Goal: Check status: Check status

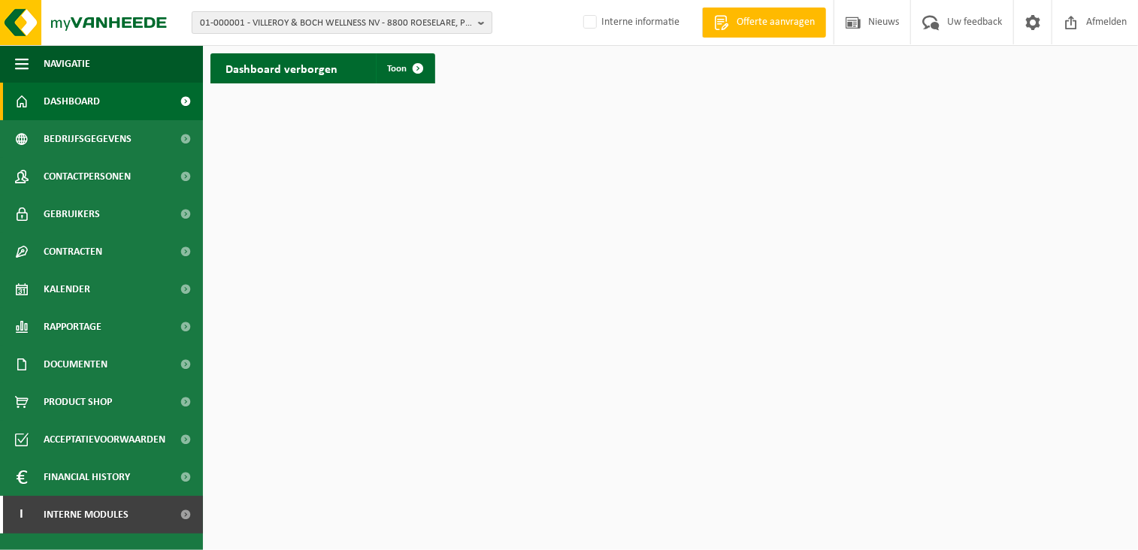
click at [242, 25] on span "01-000001 - VILLEROY & BOCH WELLNESS NV - 8800 ROESELARE, POPULIERSTRAAT 1" at bounding box center [336, 23] width 272 height 23
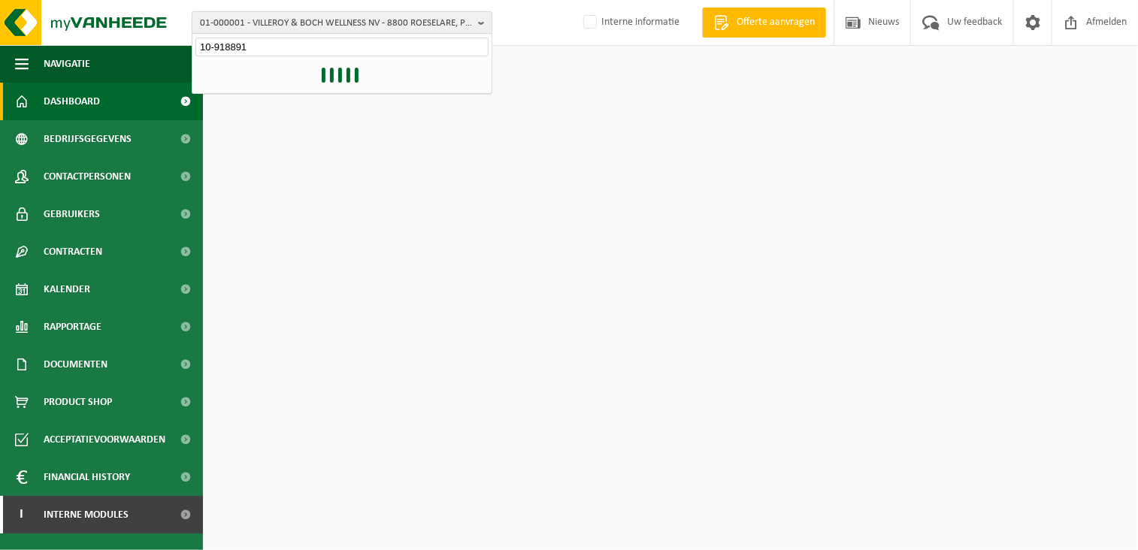
type input "10-918891"
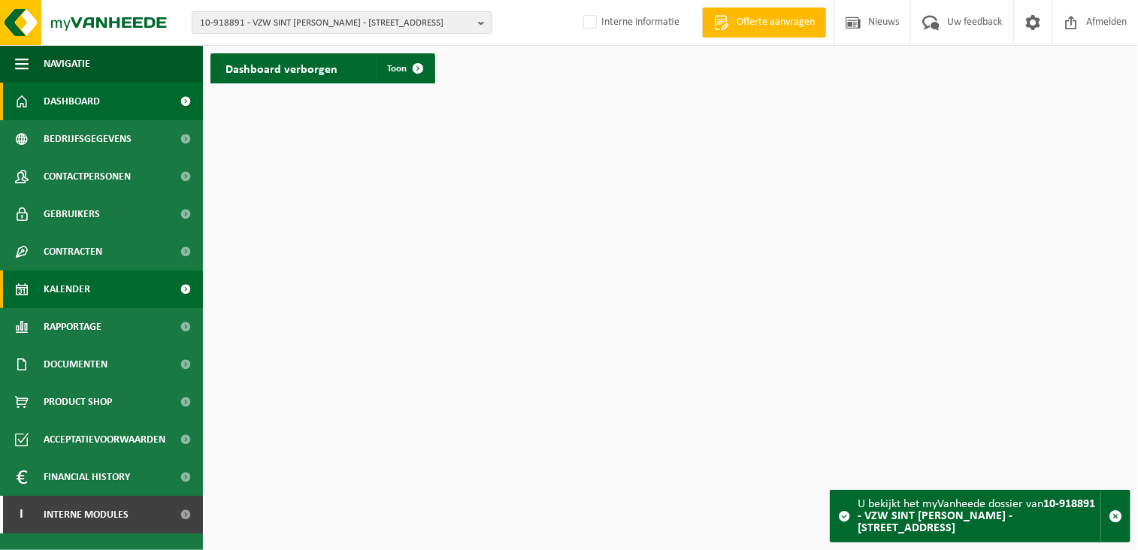
click at [129, 289] on link "Kalender" at bounding box center [101, 290] width 203 height 38
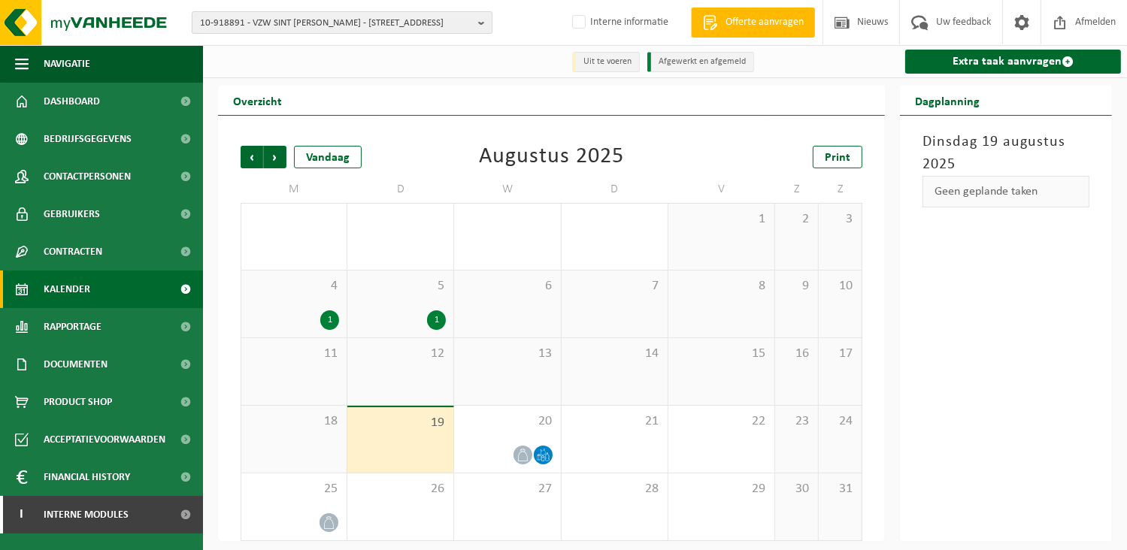
click at [380, 20] on span "10-918891 - VZW SINT [PERSON_NAME] - [STREET_ADDRESS]" at bounding box center [336, 23] width 272 height 23
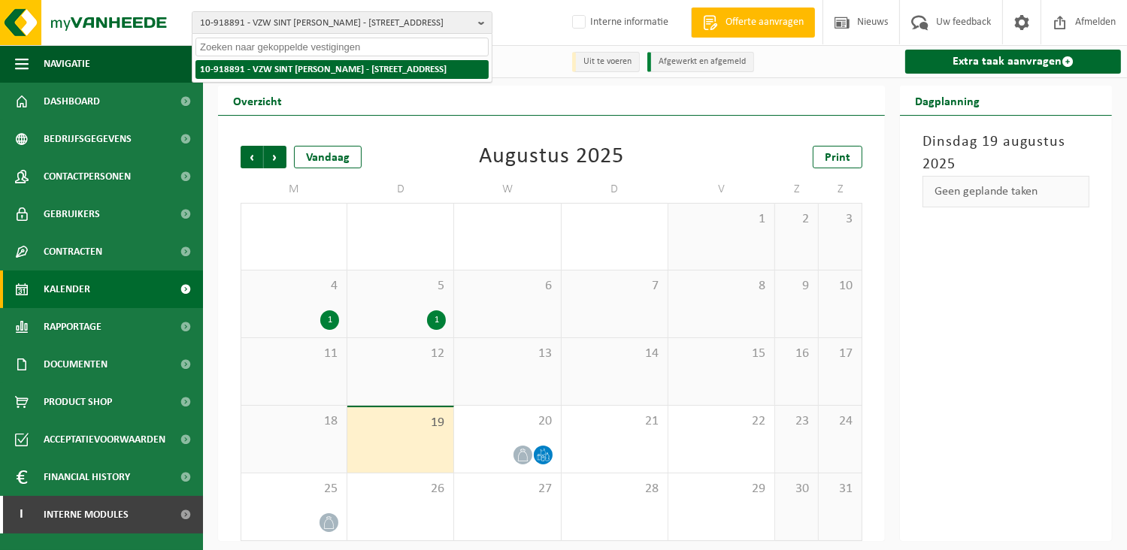
click at [347, 68] on strong "10-918891 - VZW SINT [PERSON_NAME] - [STREET_ADDRESS]" at bounding box center [323, 70] width 247 height 10
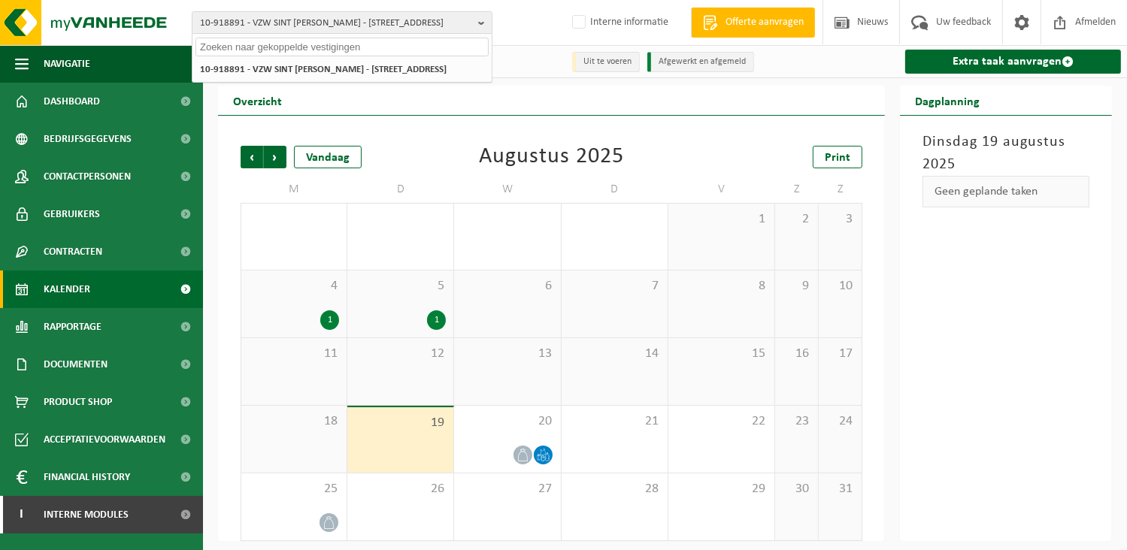
click at [963, 329] on div "[DATE] Geen geplande taken" at bounding box center [1006, 328] width 212 height 425
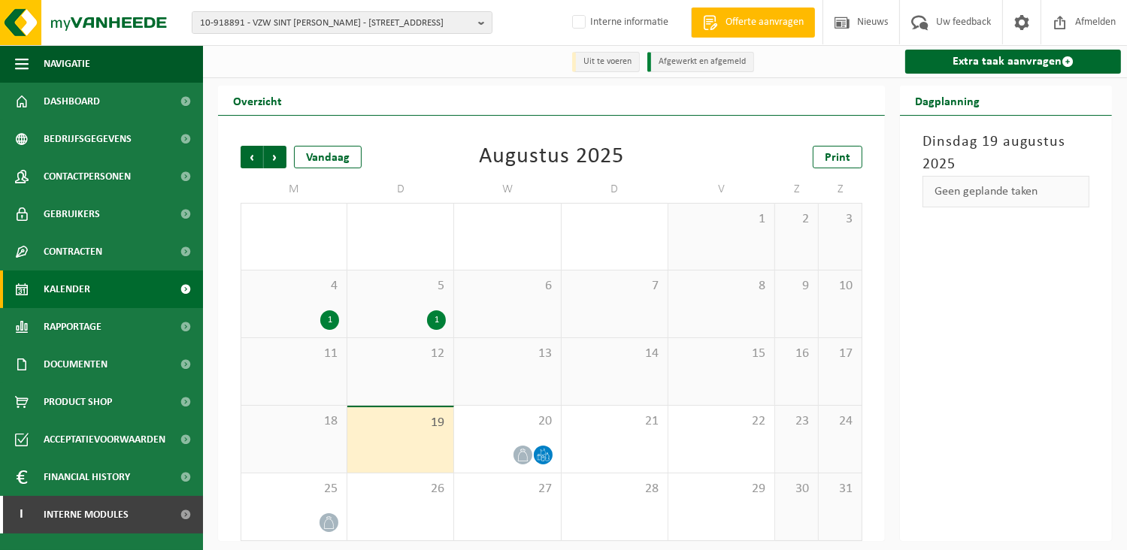
scroll to position [7, 0]
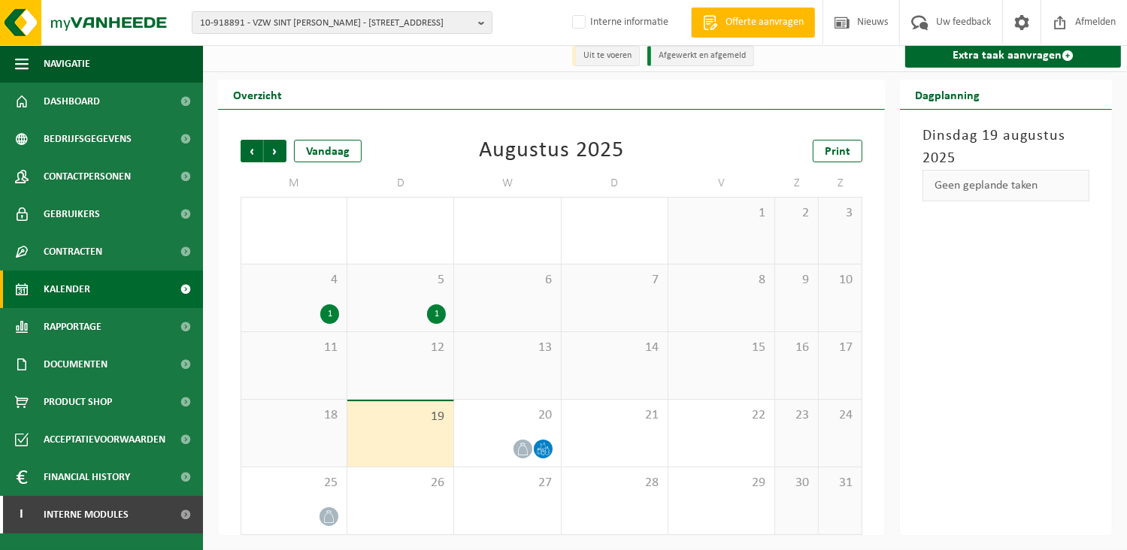
click at [950, 316] on div "[DATE] Geen geplande taken" at bounding box center [1006, 322] width 212 height 425
